Goal: Transaction & Acquisition: Purchase product/service

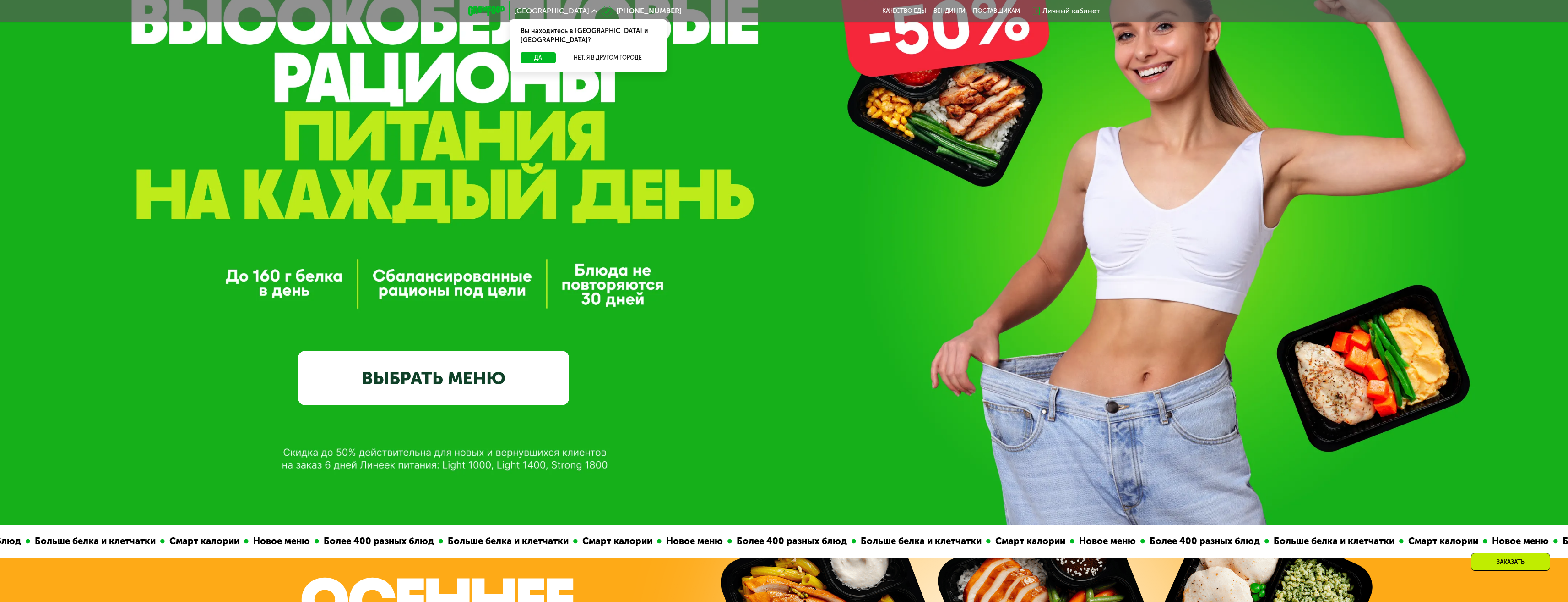
click at [498, 367] on link "ВЫБРАТЬ МЕНЮ" at bounding box center [434, 378] width 271 height 54
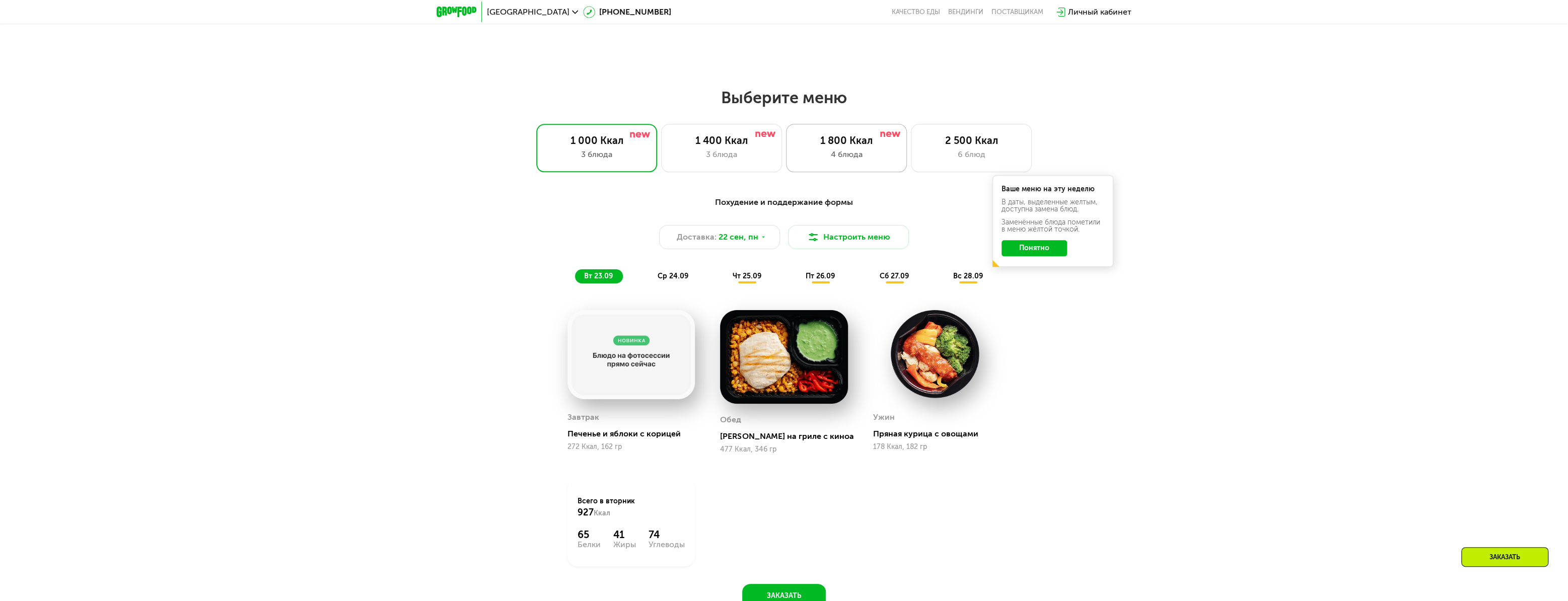
scroll to position [1262, 0]
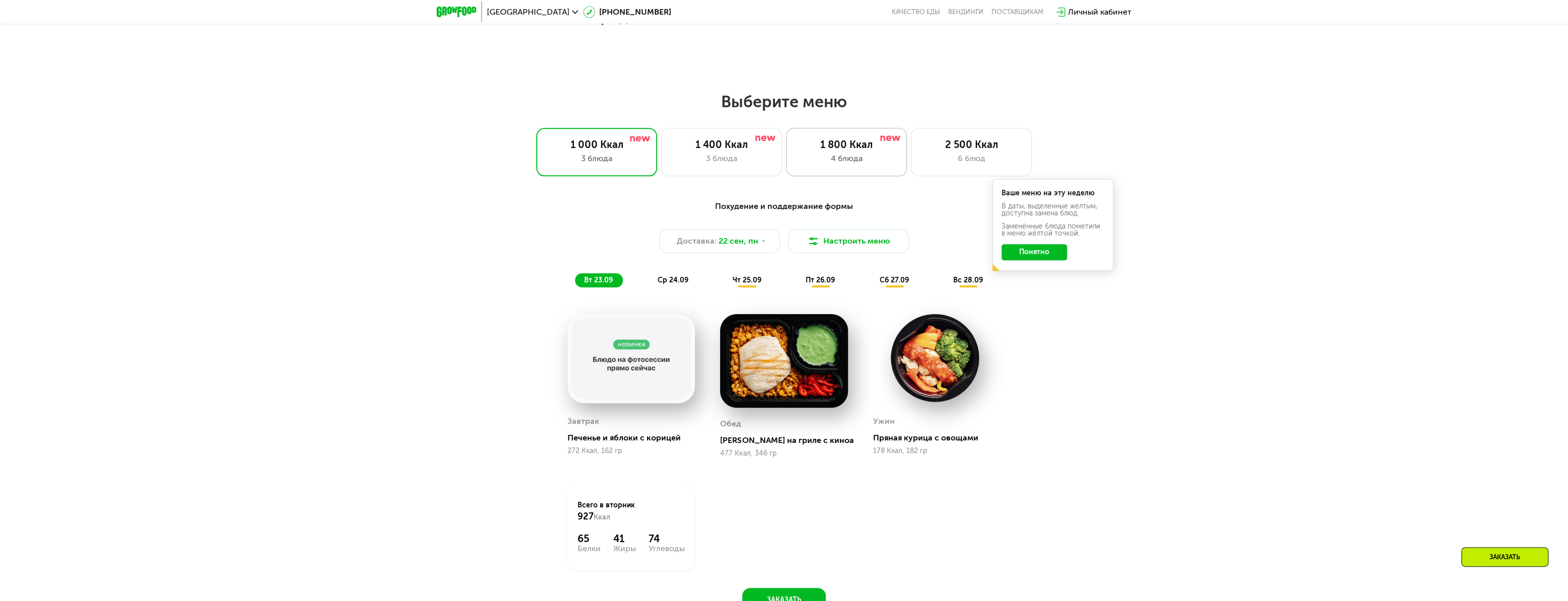
click at [849, 158] on div "4 блюда" at bounding box center [846, 158] width 99 height 12
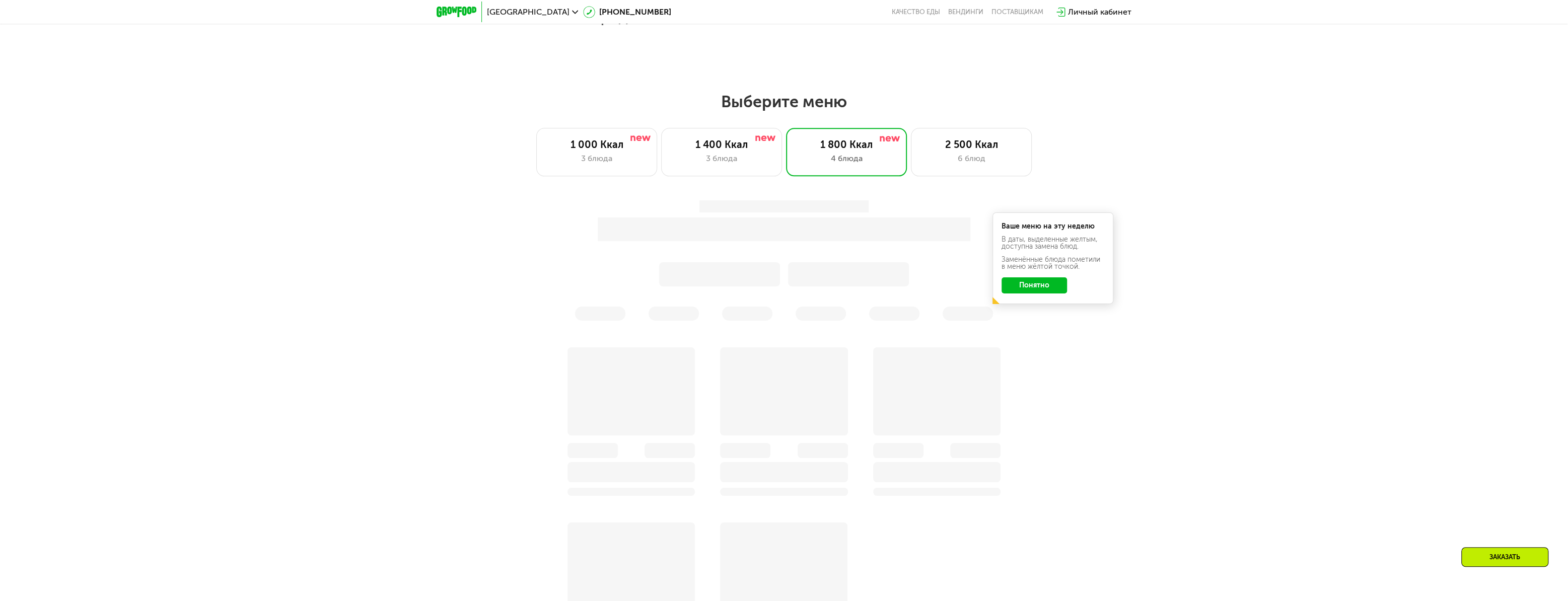
click at [1042, 290] on button "Понятно" at bounding box center [1034, 285] width 65 height 16
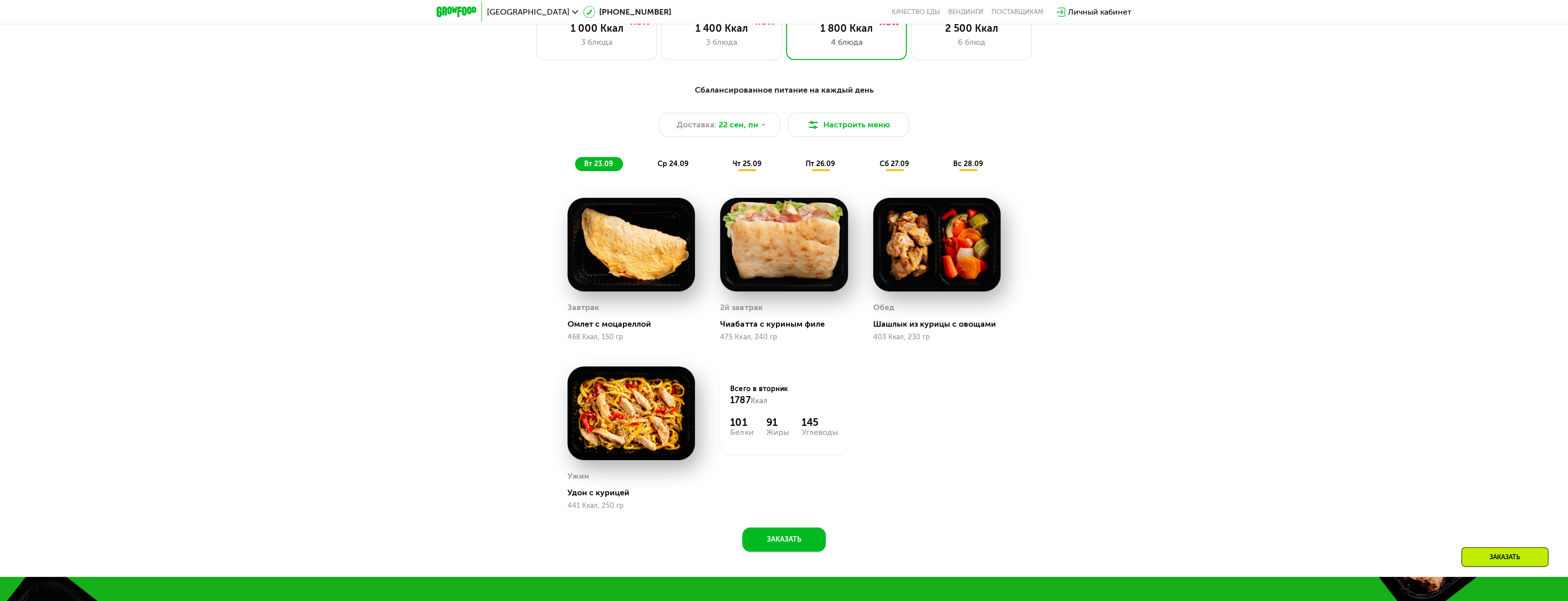
scroll to position [1398, 0]
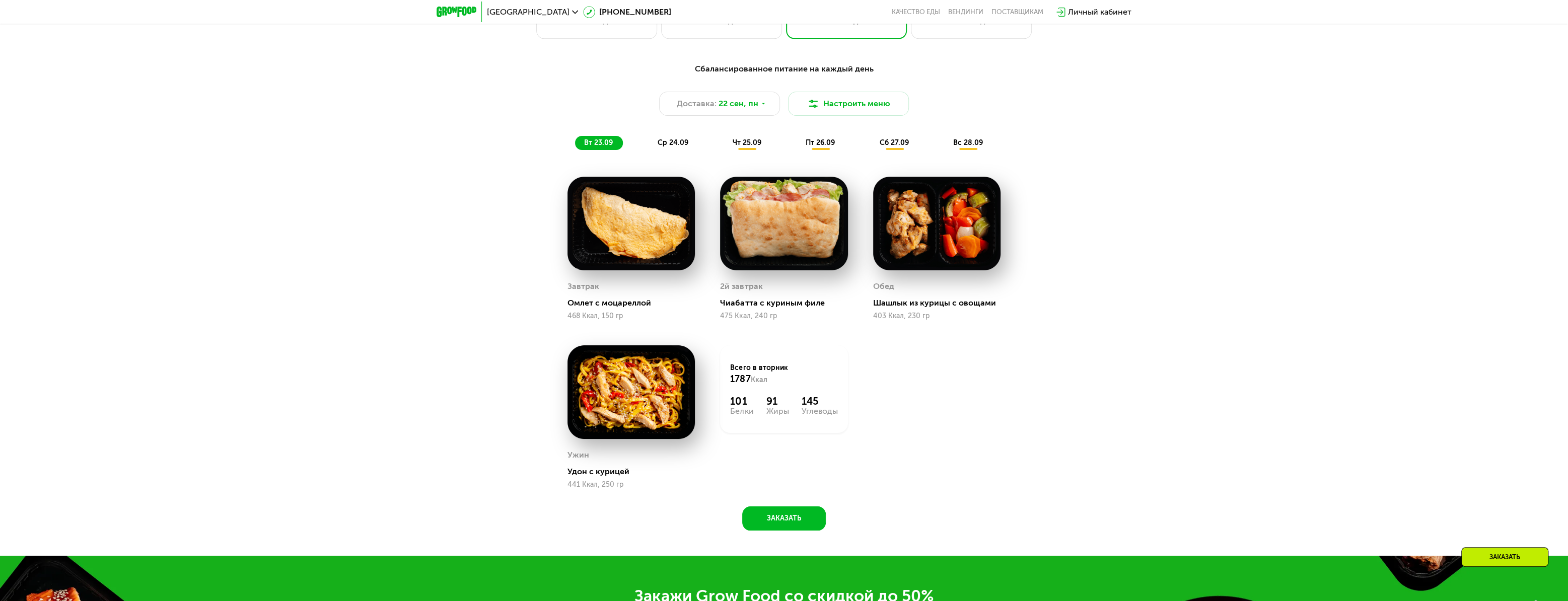
click at [675, 145] on span "ср 24.09" at bounding box center [673, 143] width 31 height 9
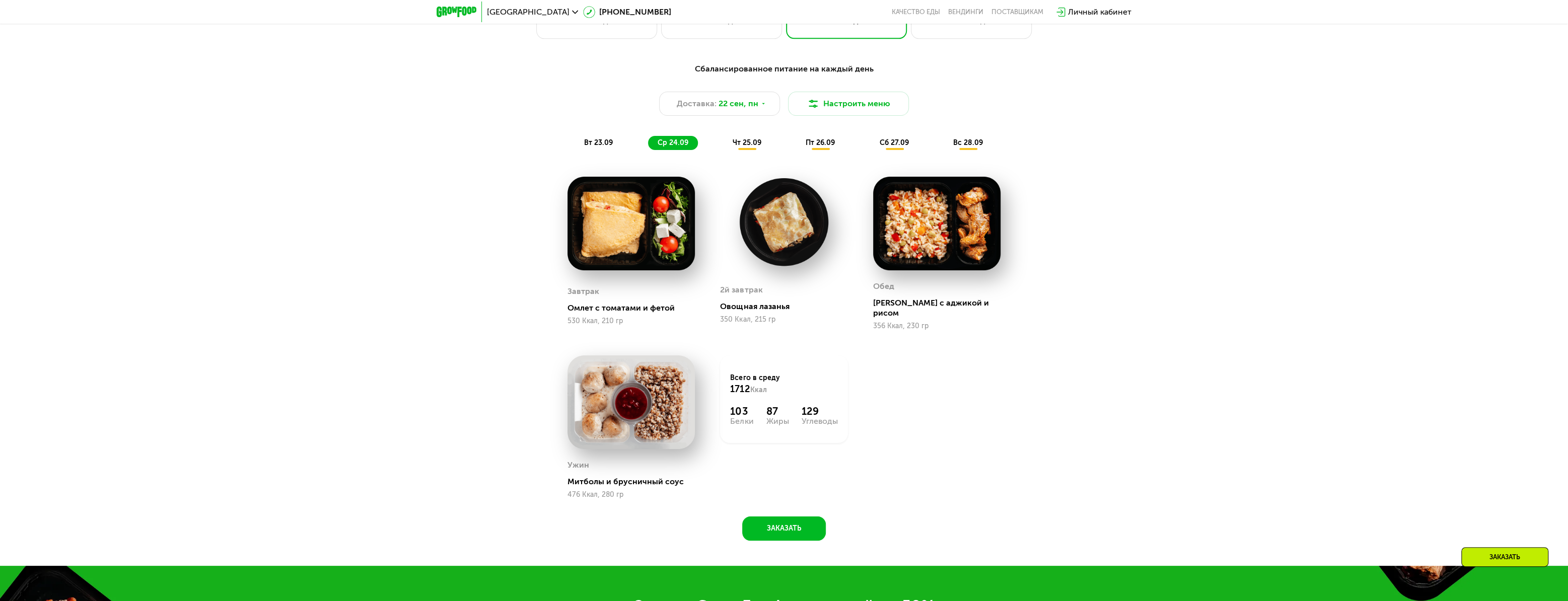
click at [755, 147] on span "чт 25.09" at bounding box center [747, 143] width 29 height 9
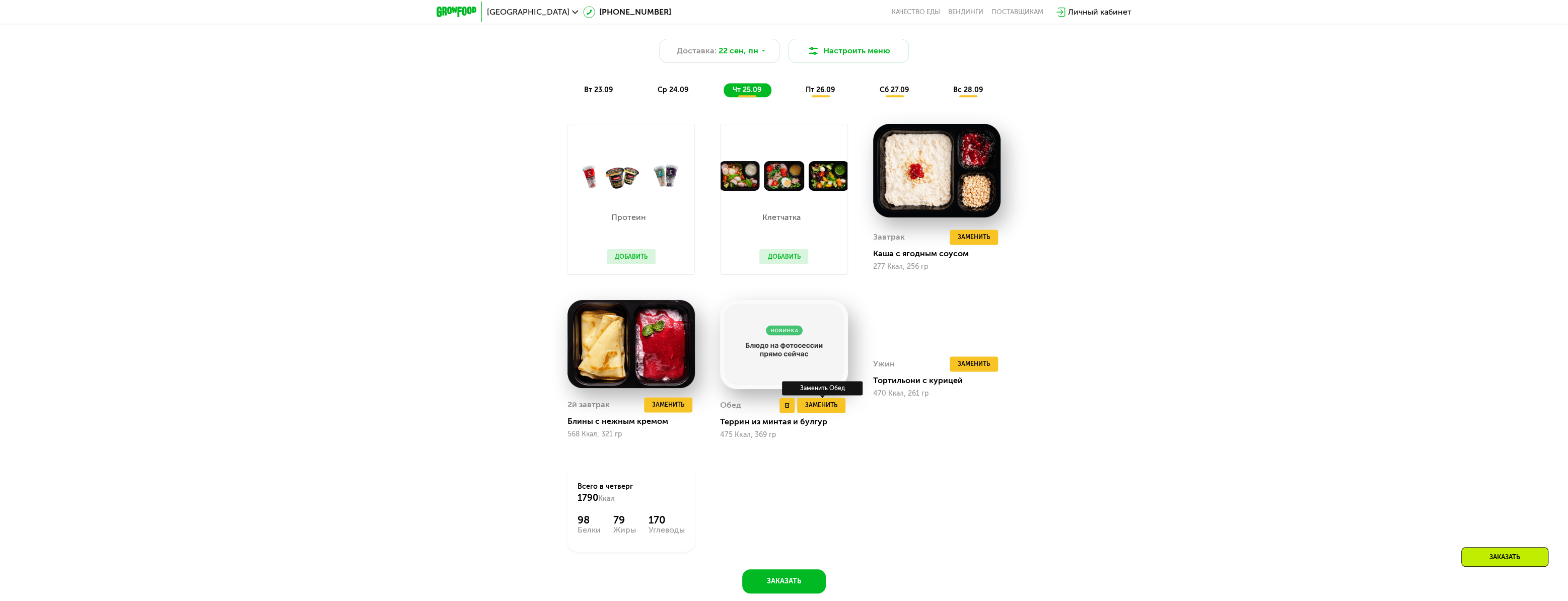
scroll to position [1444, 0]
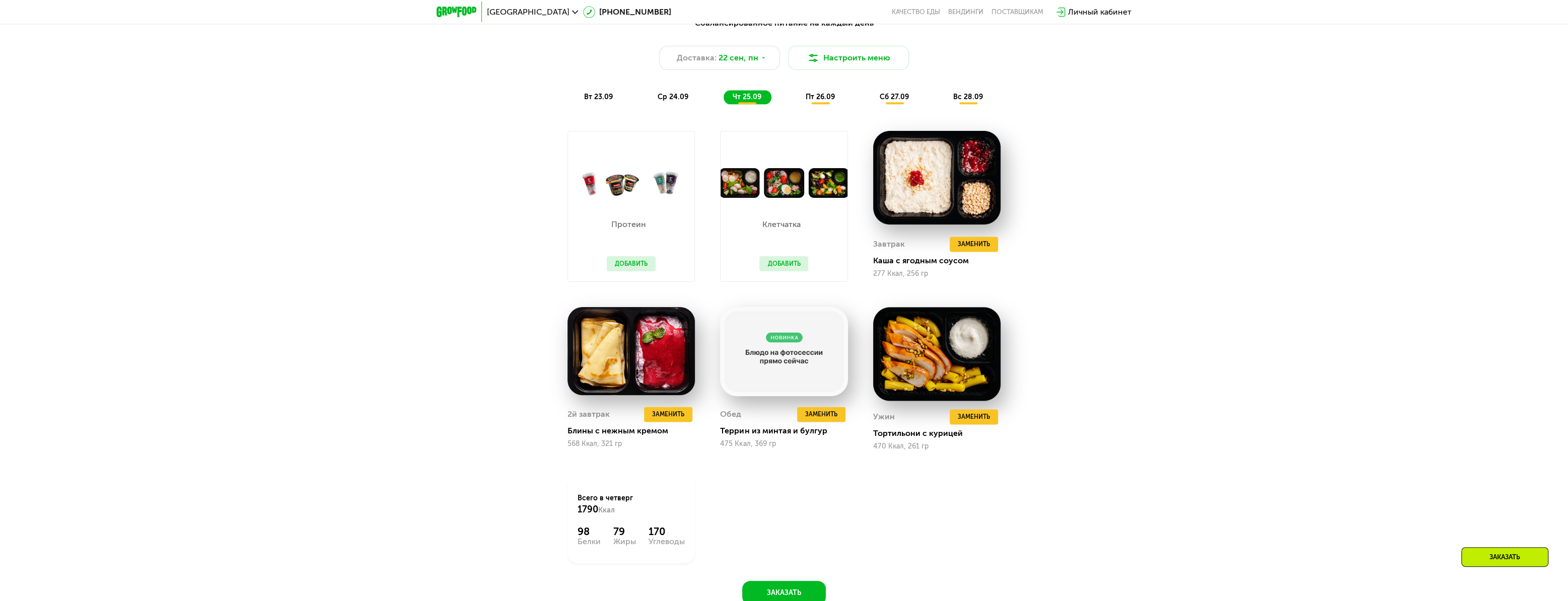
click at [639, 267] on button "Добавить" at bounding box center [631, 264] width 48 height 15
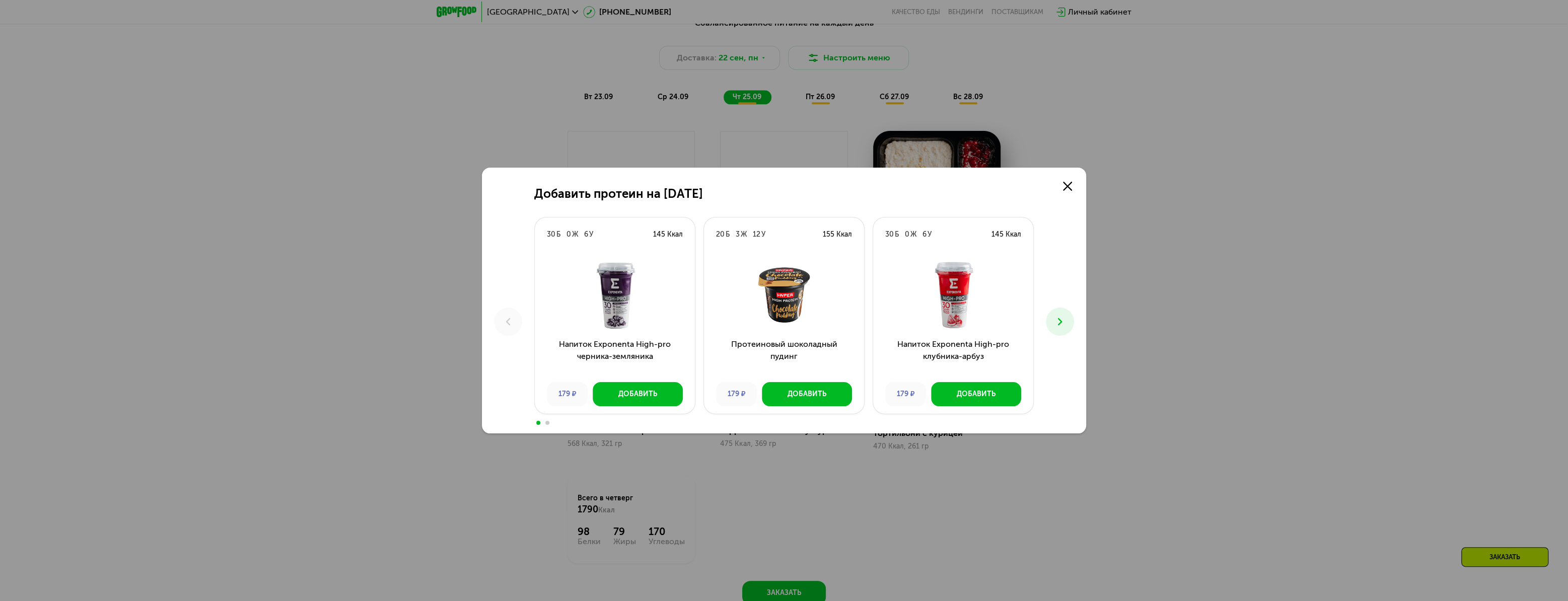
click at [1060, 323] on use at bounding box center [1060, 321] width 4 height 7
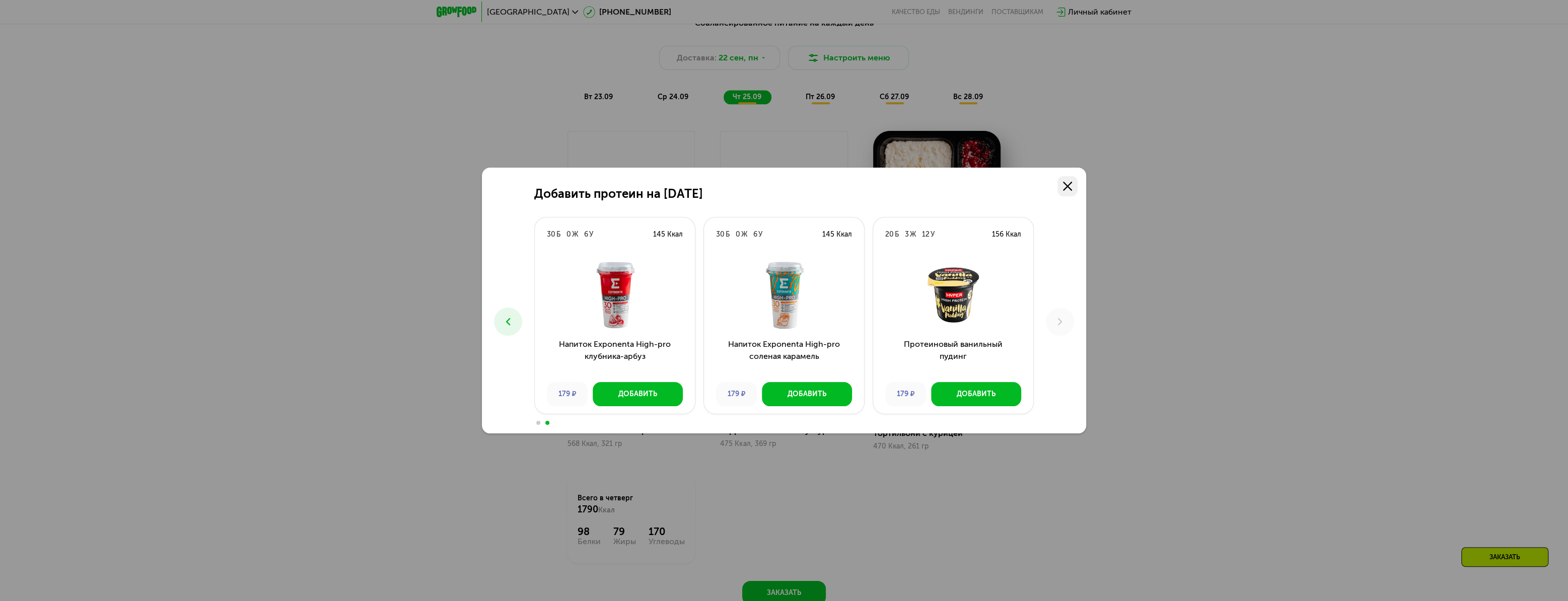
click at [1072, 181] on link at bounding box center [1068, 186] width 20 height 20
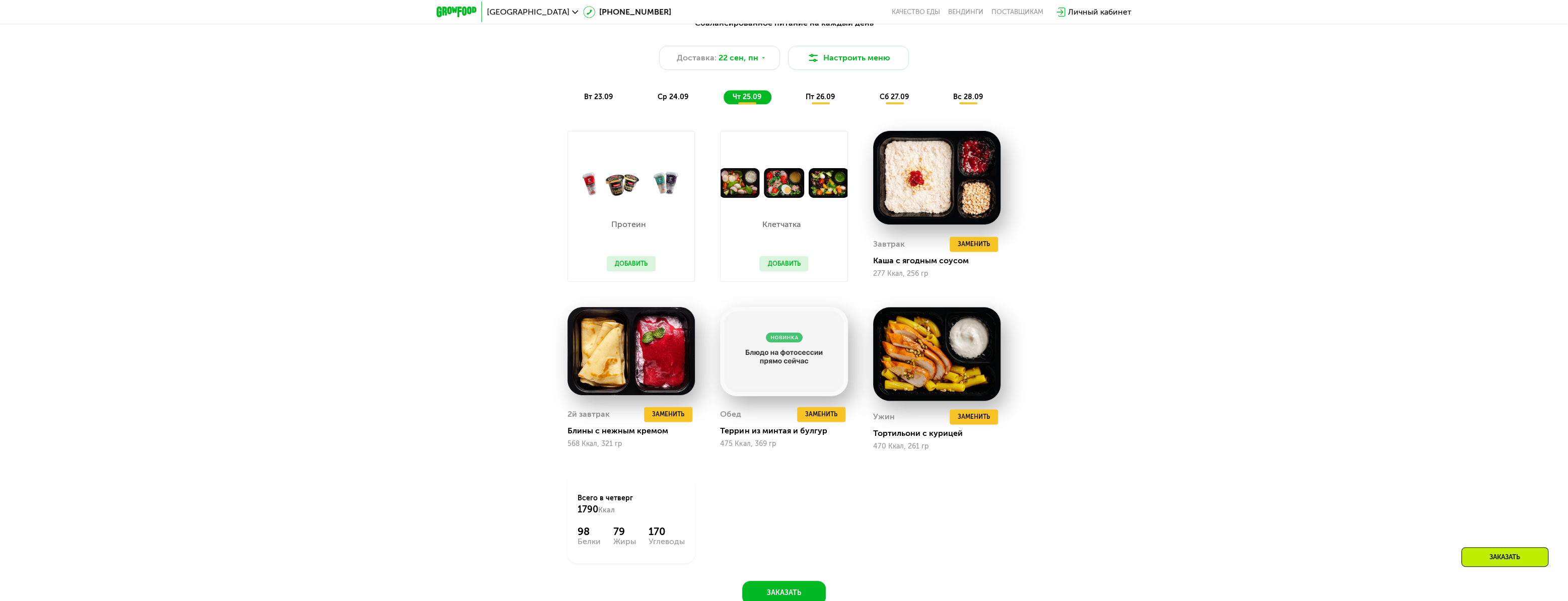
click at [800, 267] on button "Добавить" at bounding box center [783, 264] width 48 height 15
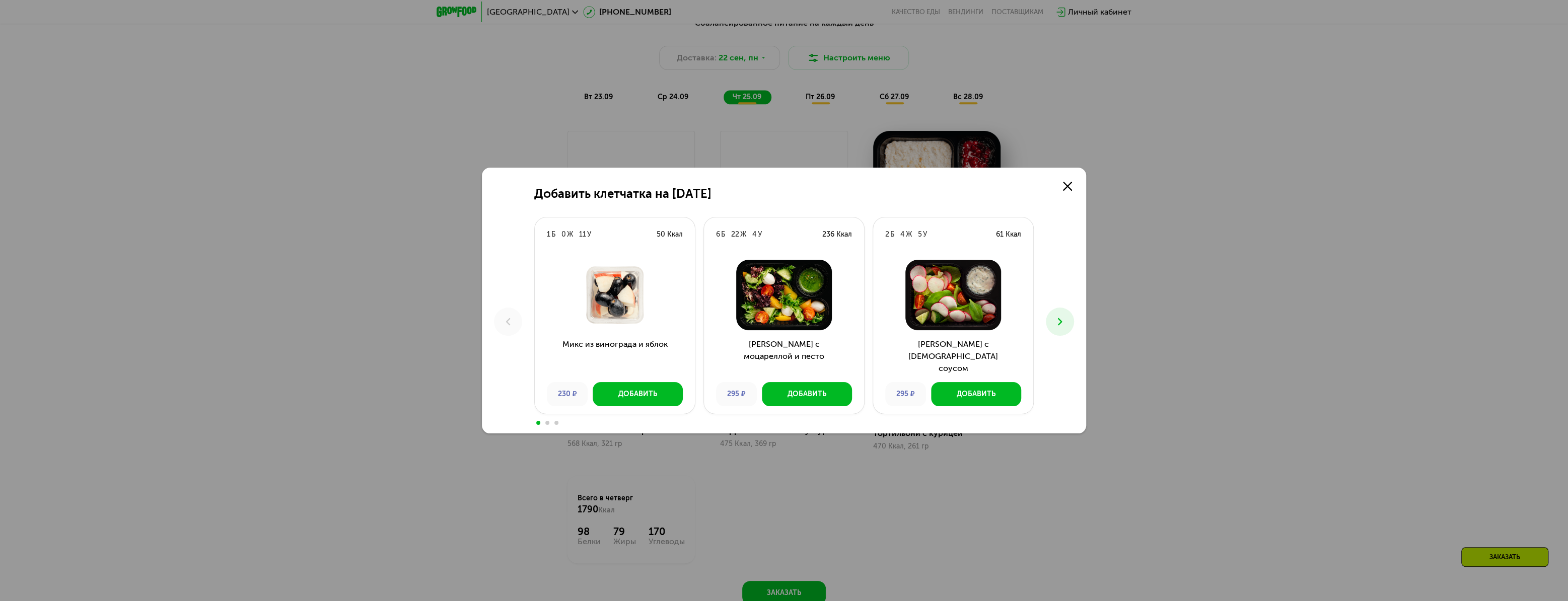
click at [1061, 317] on icon at bounding box center [1060, 321] width 12 height 12
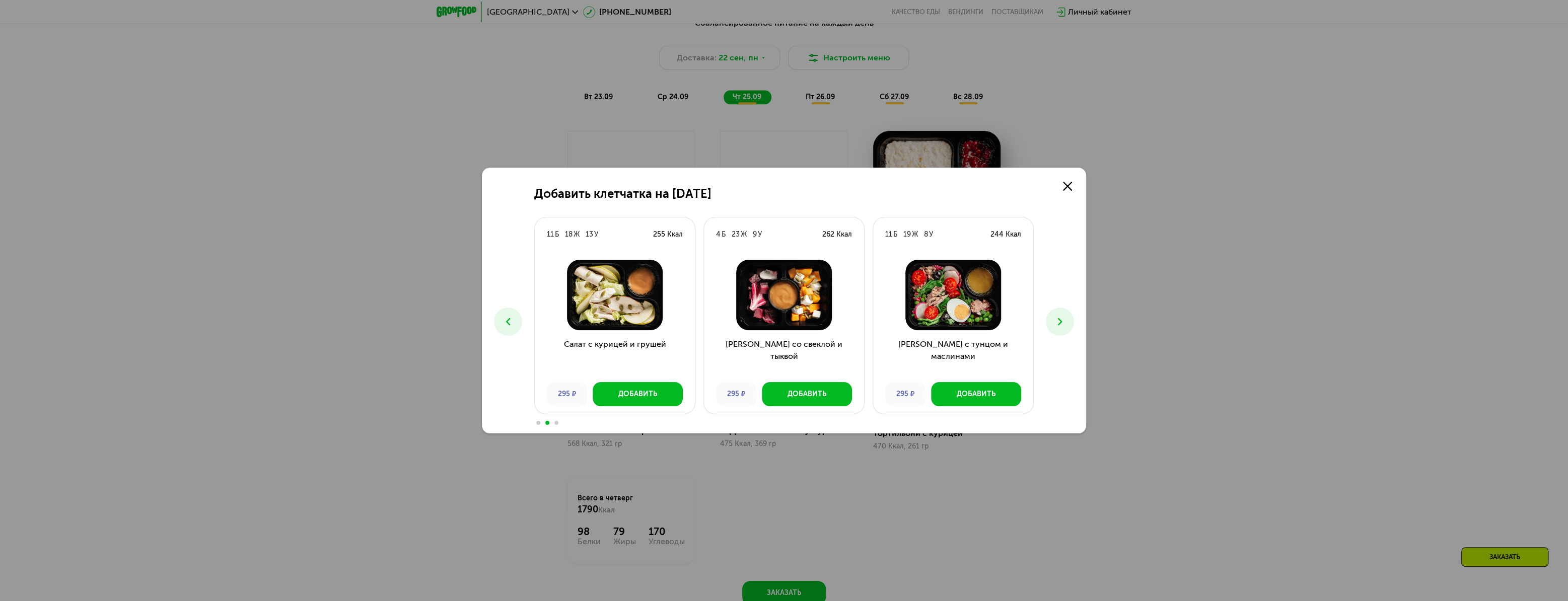
click at [1061, 317] on icon at bounding box center [1060, 321] width 12 height 12
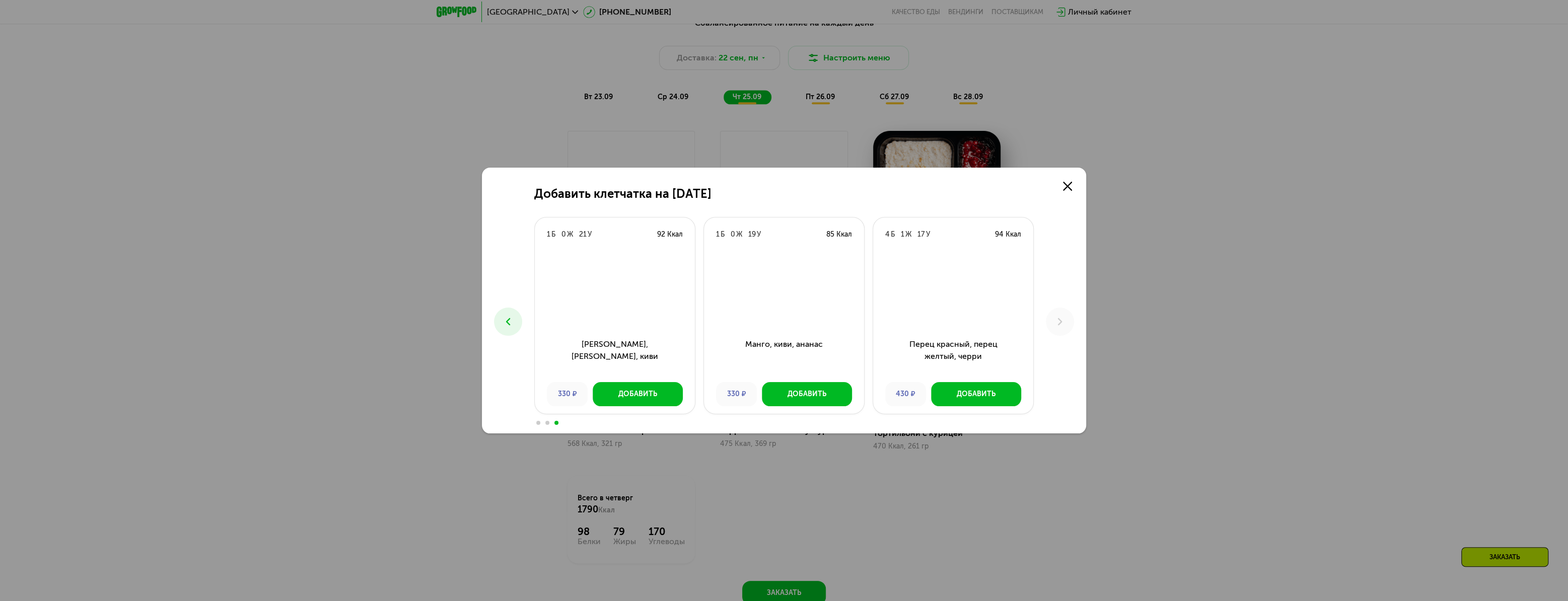
click at [777, 301] on img at bounding box center [783, 295] width 144 height 71
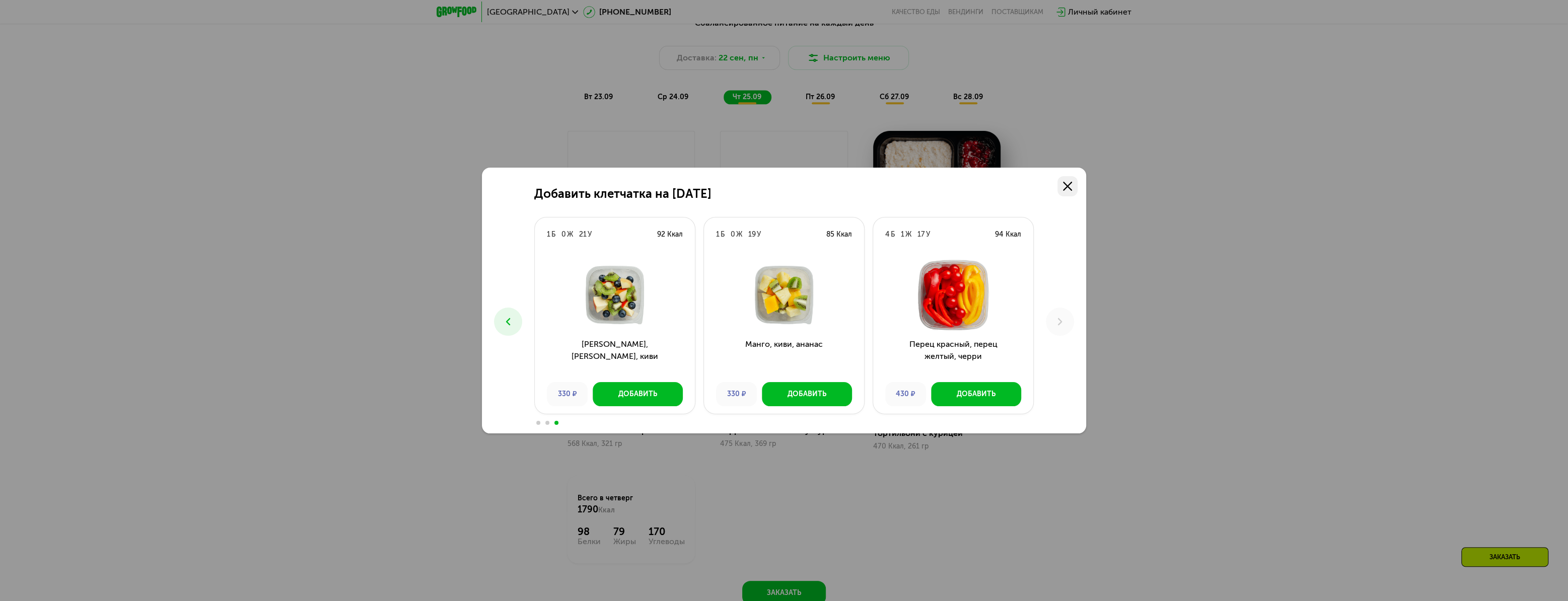
click at [1069, 187] on use at bounding box center [1067, 186] width 9 height 9
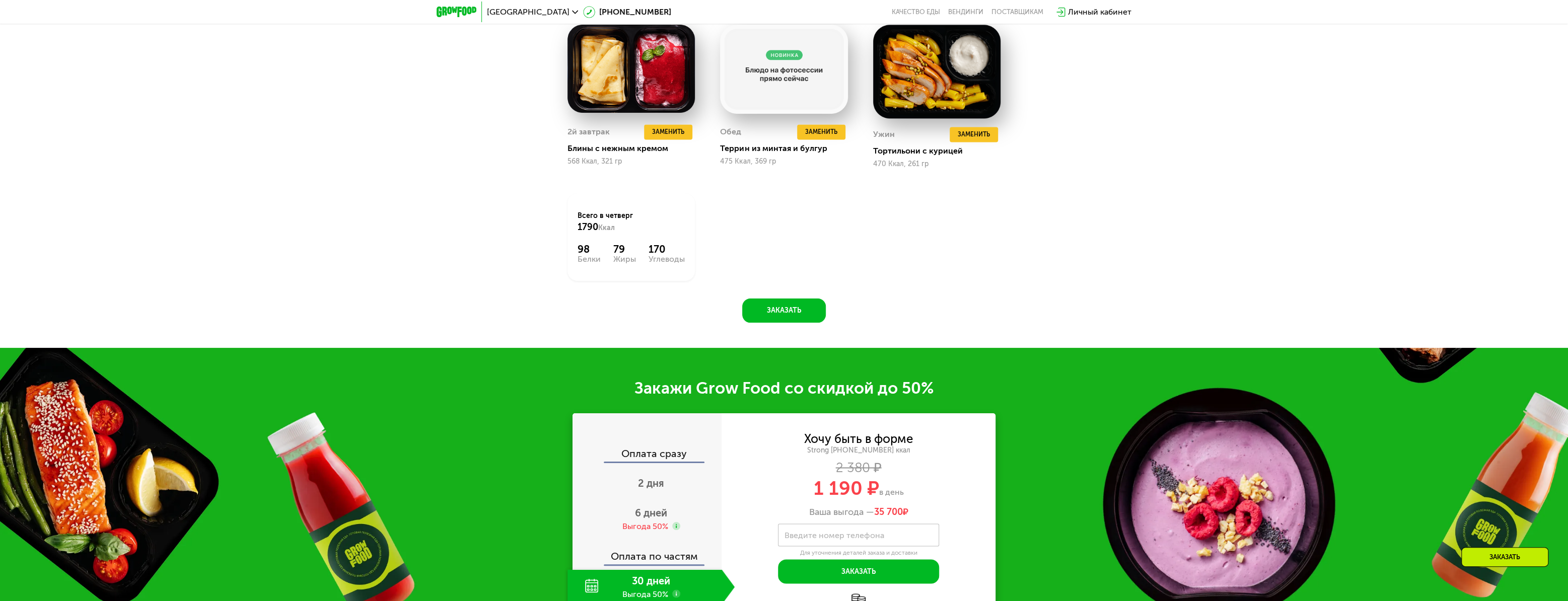
scroll to position [1765, 0]
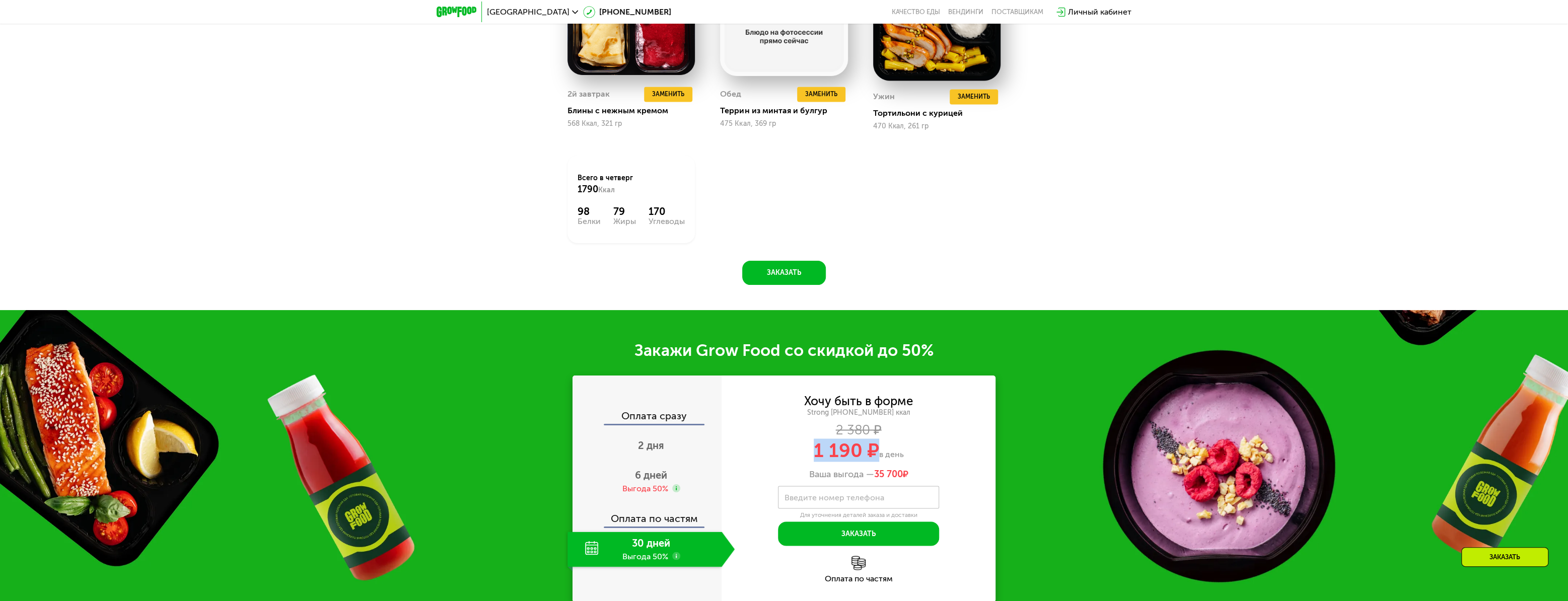
drag, startPoint x: 815, startPoint y: 451, endPoint x: 874, endPoint y: 452, distance: 59.0
click at [874, 452] on span "1 190 ₽" at bounding box center [846, 450] width 65 height 23
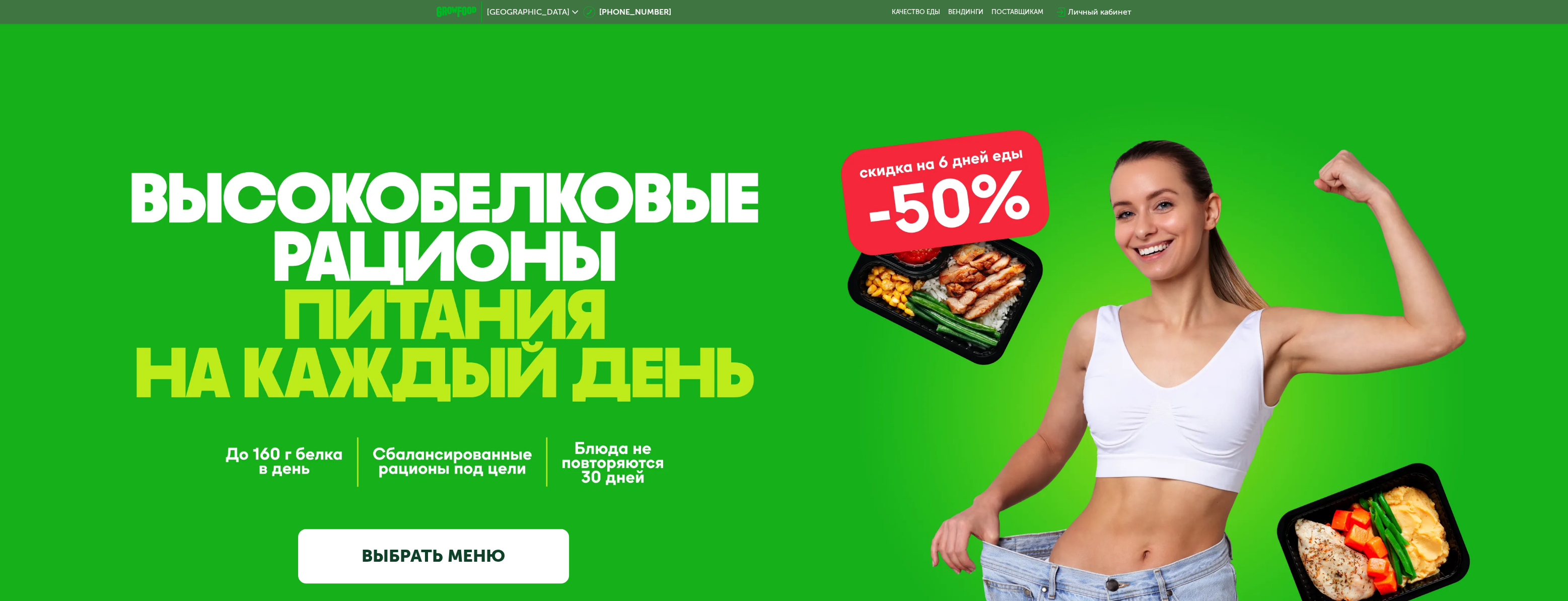
scroll to position [0, 0]
